Goal: Information Seeking & Learning: Learn about a topic

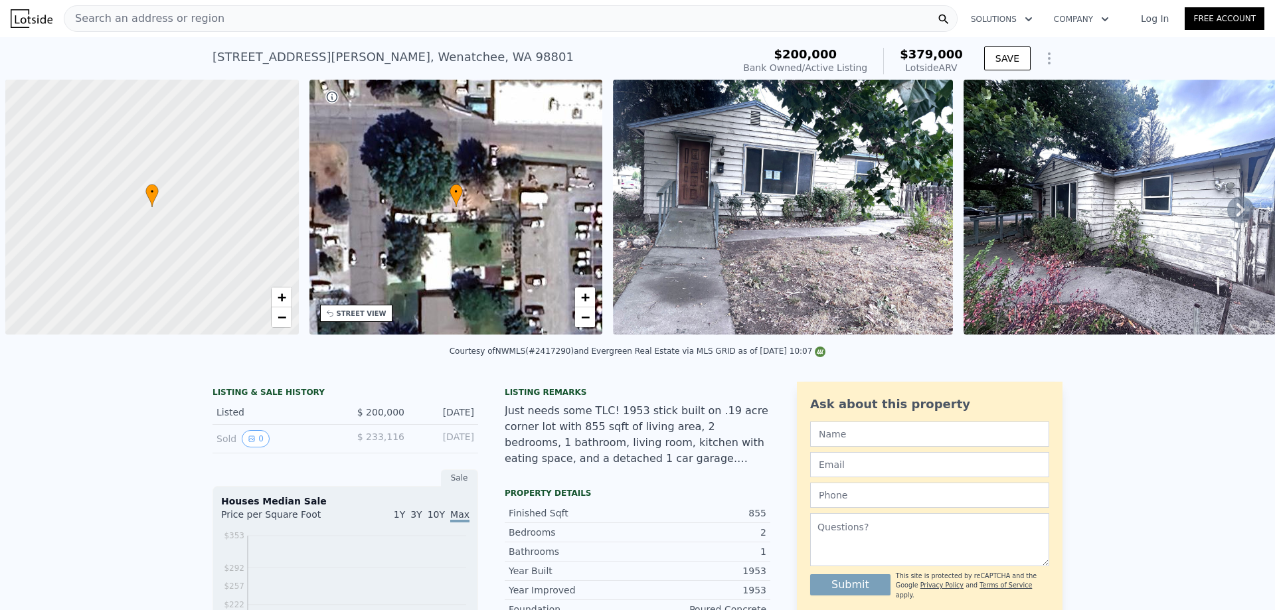
scroll to position [0, 5]
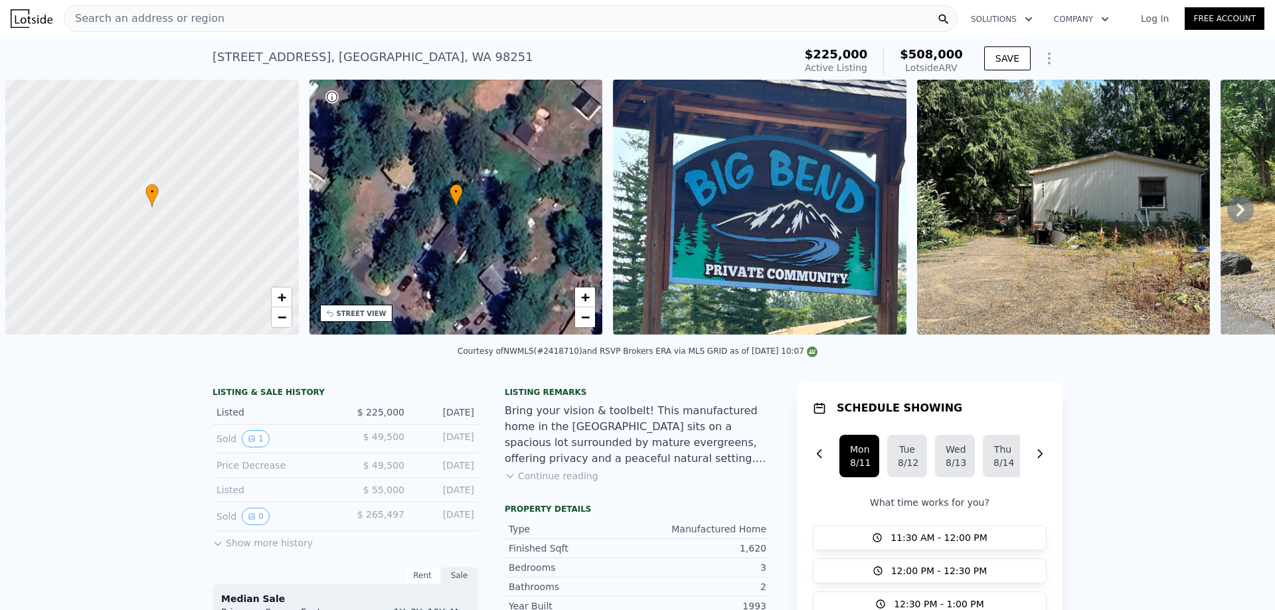
scroll to position [0, 5]
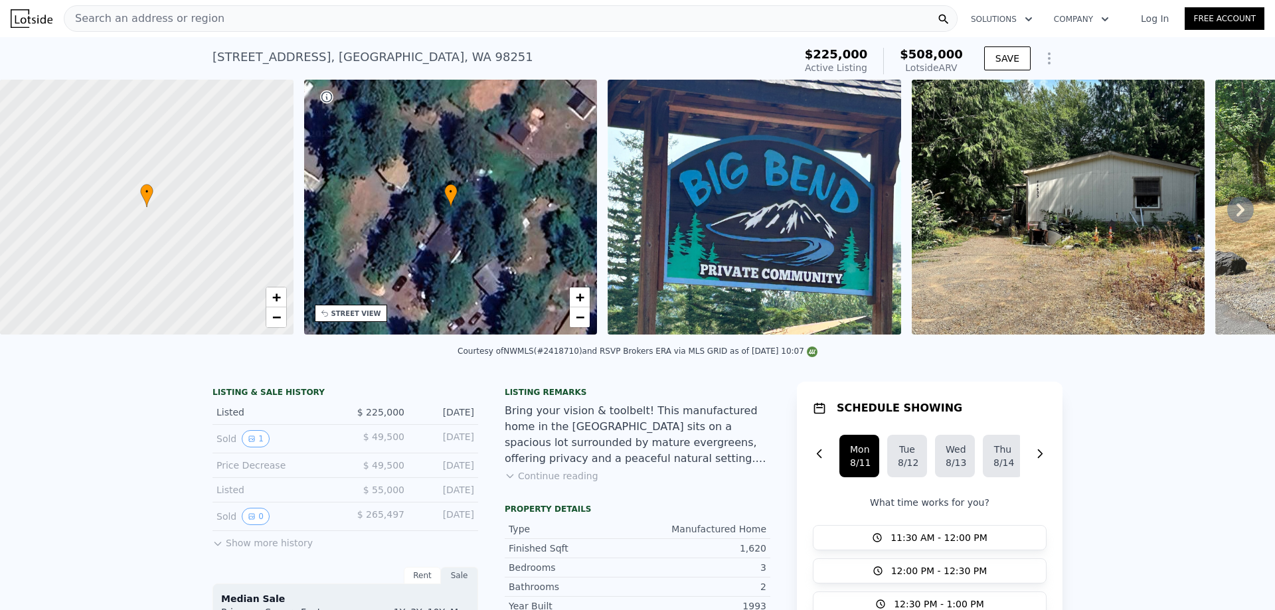
click at [1236, 214] on icon at bounding box center [1240, 209] width 8 height 13
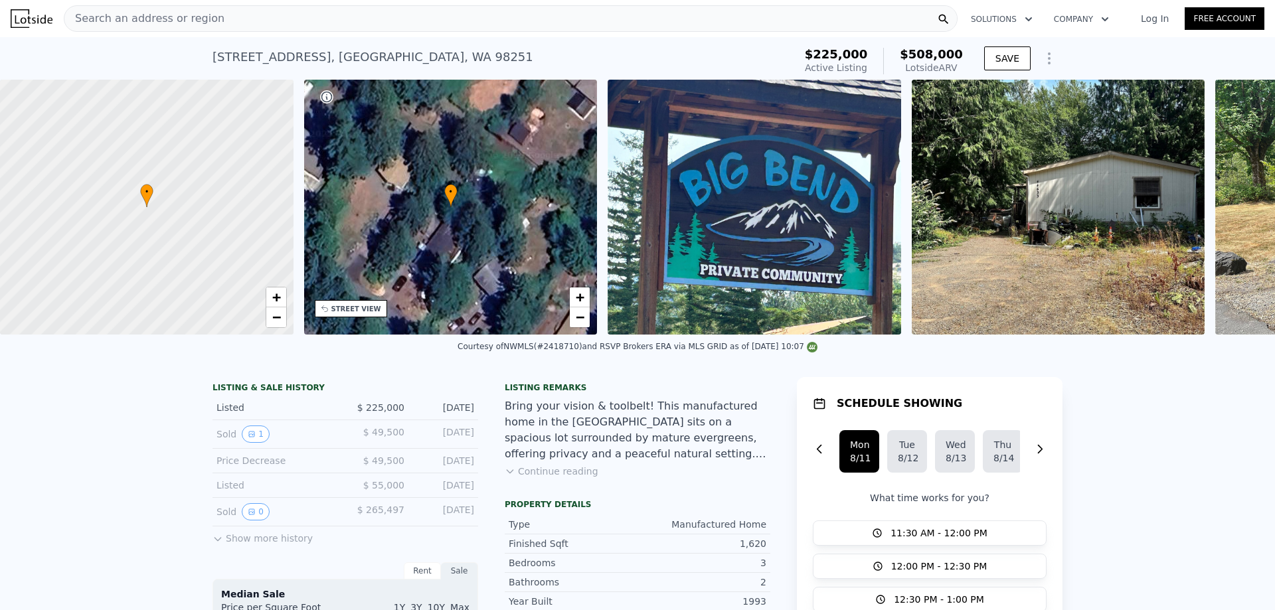
scroll to position [0, 309]
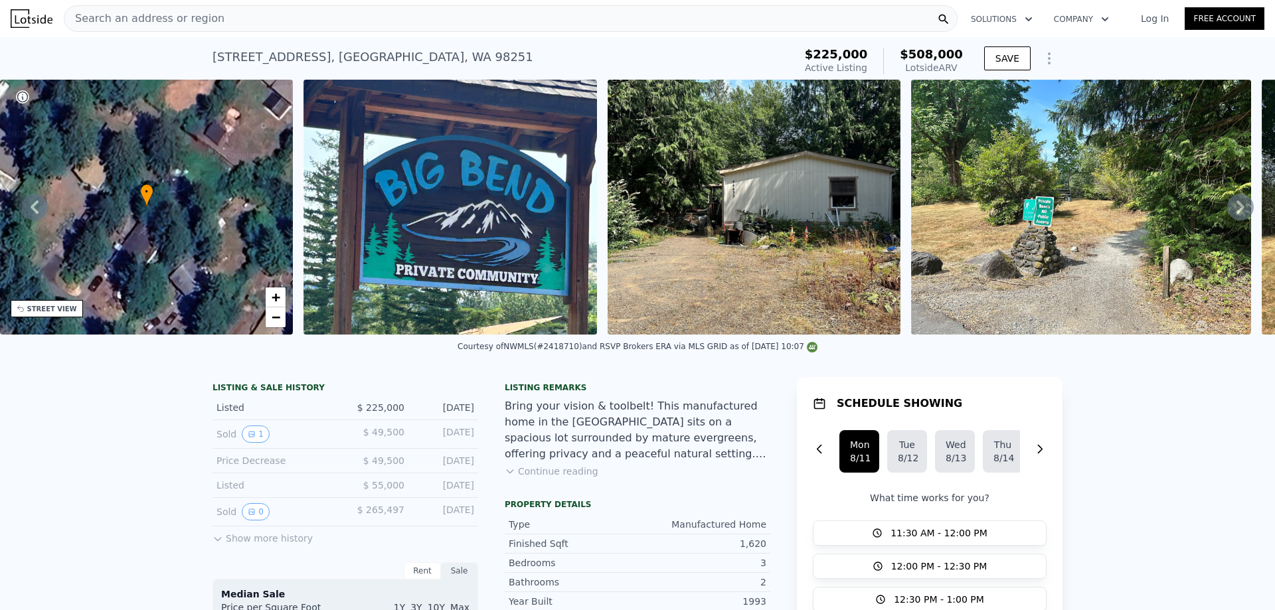
click at [1233, 214] on icon at bounding box center [1240, 207] width 27 height 27
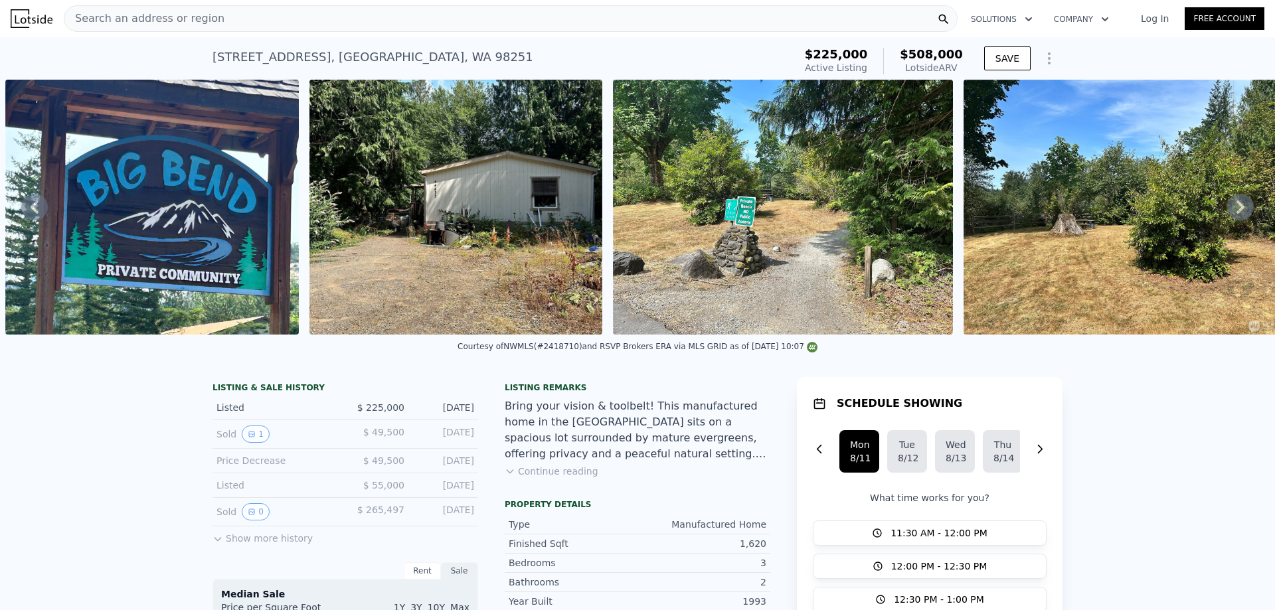
click at [585, 462] on div "Bring your vision & toolbelt! This manufactured home in the Big Bend Neighborho…" at bounding box center [638, 430] width 266 height 64
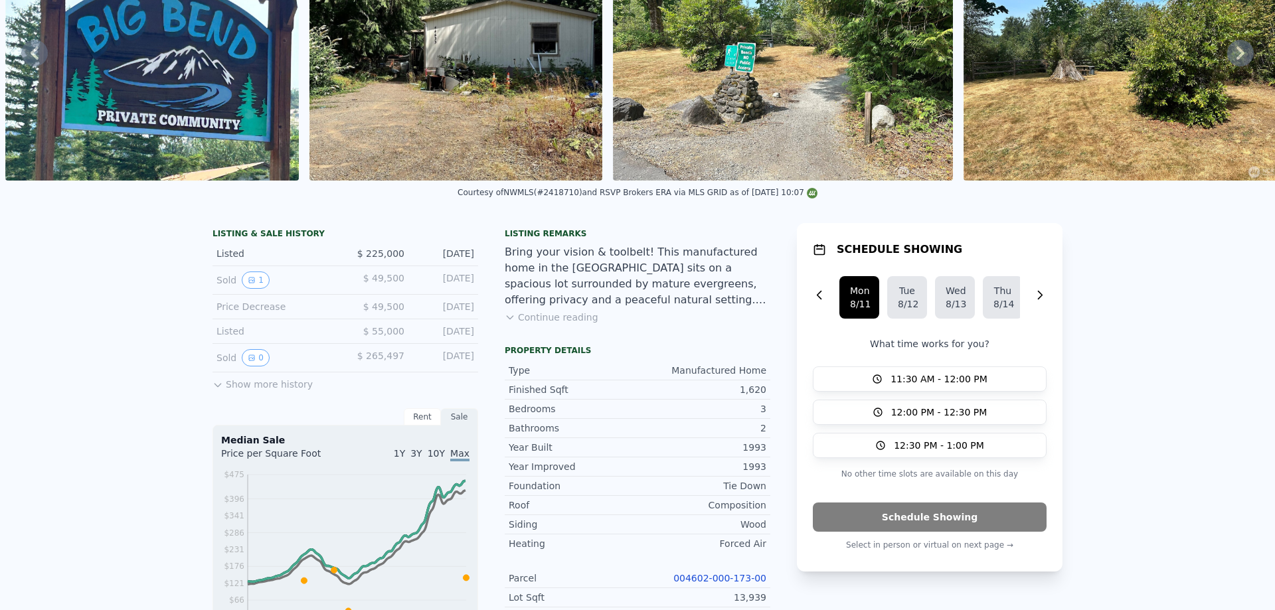
scroll to position [0, 0]
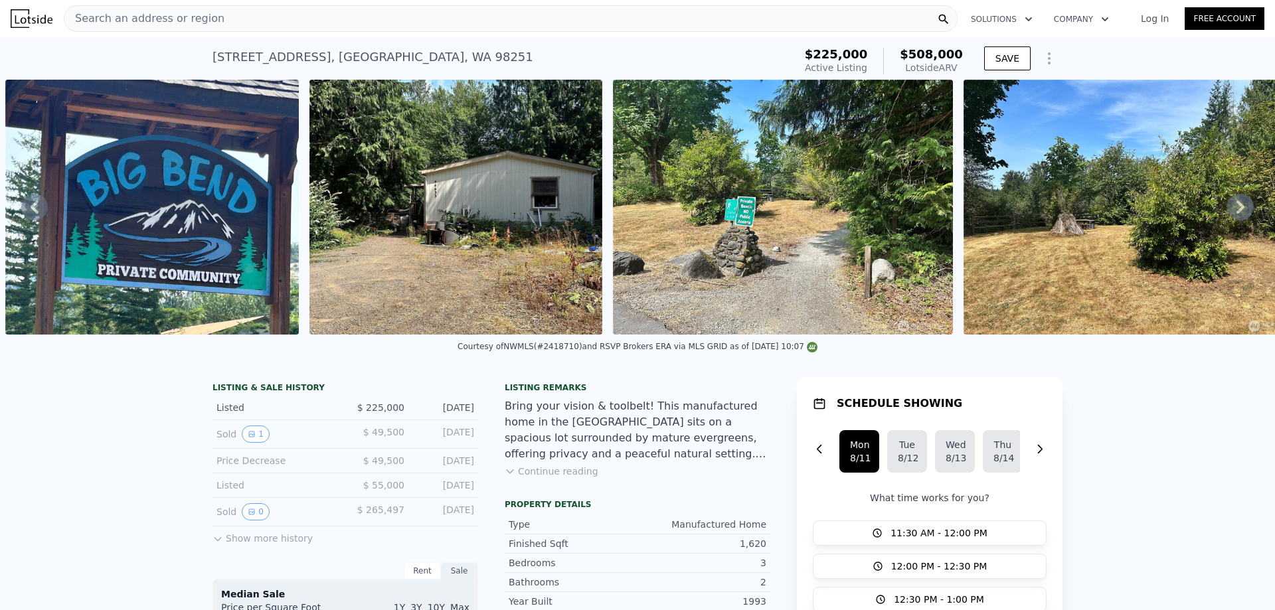
click at [495, 222] on img at bounding box center [455, 207] width 293 height 255
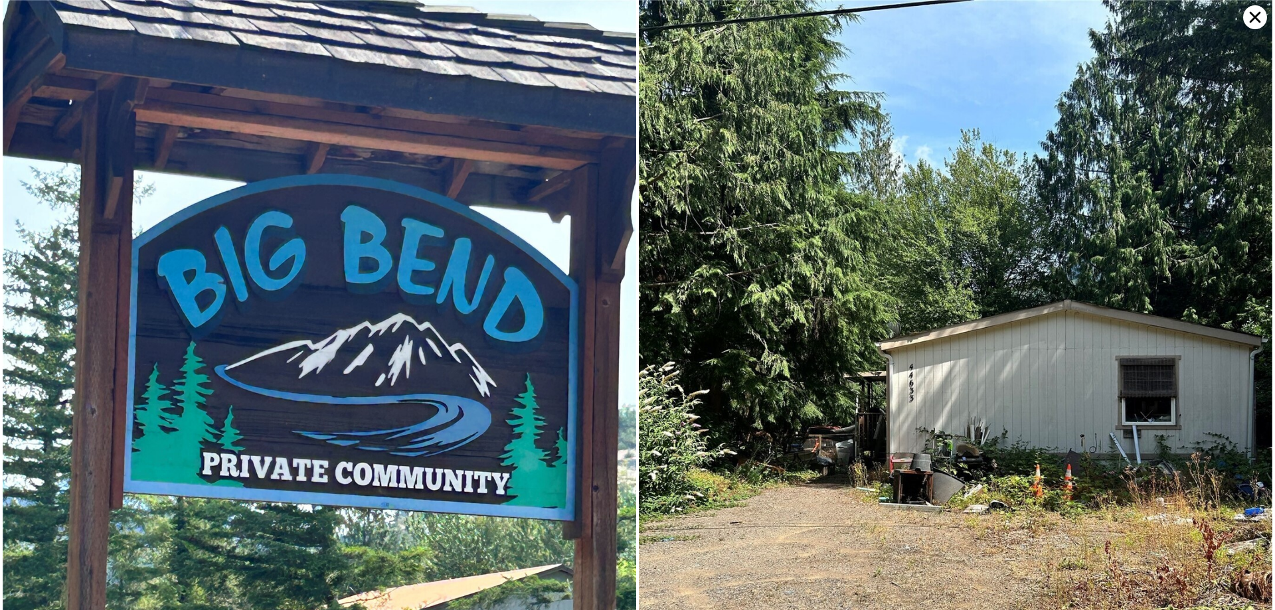
click at [1255, 19] on icon at bounding box center [1254, 17] width 11 height 11
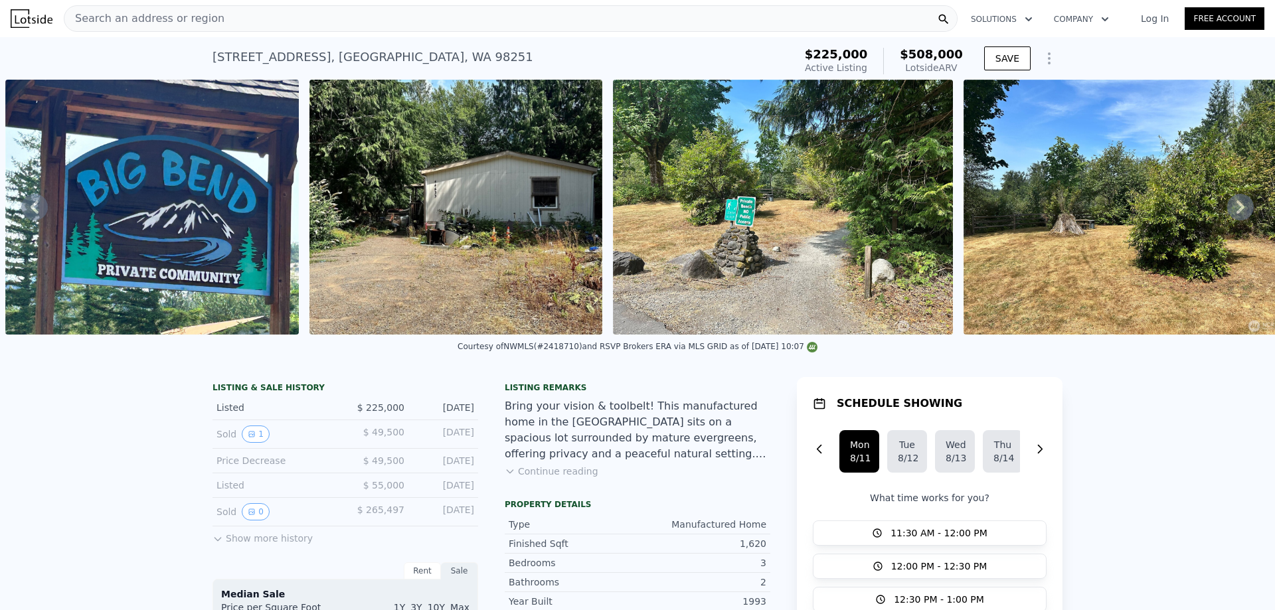
click at [536, 201] on img at bounding box center [455, 207] width 293 height 255
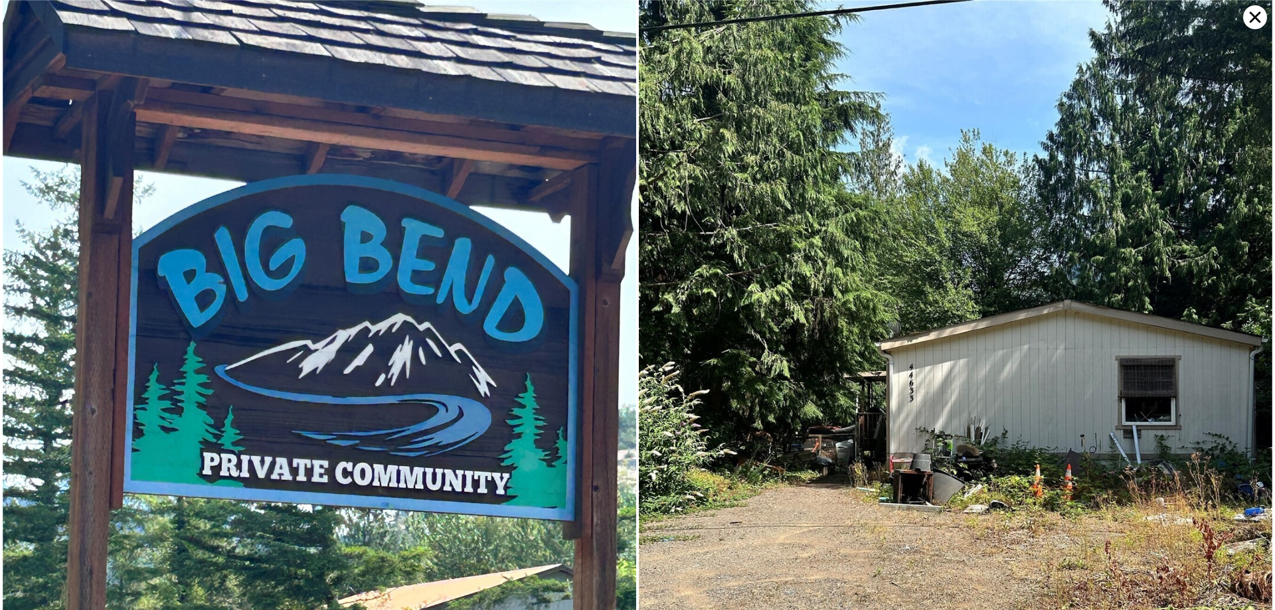
click at [721, 206] on img at bounding box center [955, 422] width 633 height 845
click at [1252, 12] on icon at bounding box center [1255, 17] width 24 height 24
